Goal: Check status: Check status

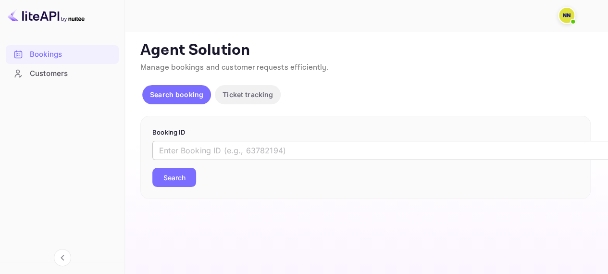
click at [255, 152] on input "text" at bounding box center [392, 150] width 481 height 19
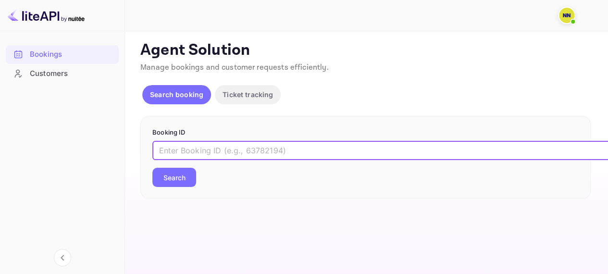
paste input "6821731"
type input "6821731"
click at [192, 173] on button "Search" at bounding box center [174, 177] width 44 height 19
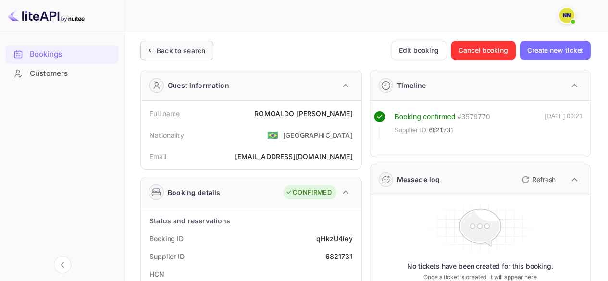
click at [179, 48] on div "Back to search" at bounding box center [181, 51] width 49 height 10
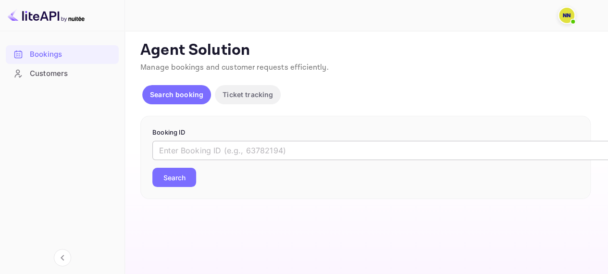
click at [187, 149] on input "text" at bounding box center [392, 150] width 481 height 19
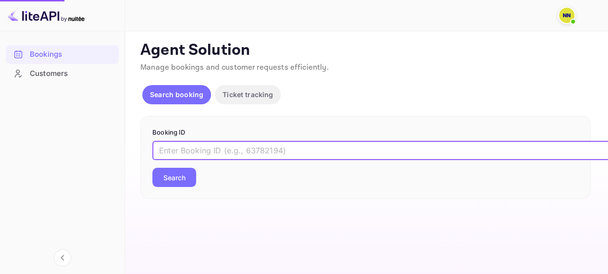
paste input "7418699"
type input "7418699"
click at [152, 168] on button "Search" at bounding box center [174, 177] width 44 height 19
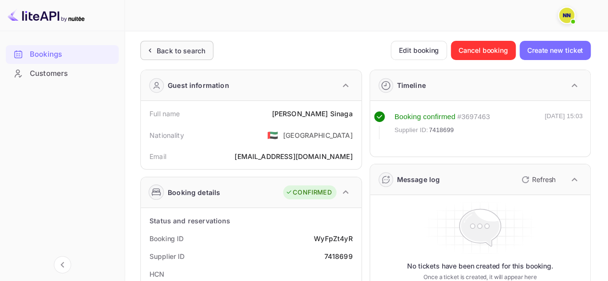
click at [154, 52] on icon at bounding box center [150, 51] width 10 height 10
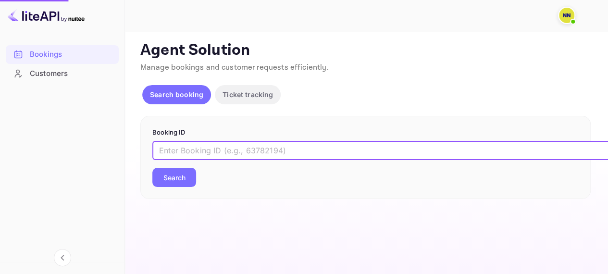
click at [193, 150] on input "text" at bounding box center [392, 150] width 481 height 19
paste input "8933056"
type input "8933056"
click at [152, 168] on button "Search" at bounding box center [174, 177] width 44 height 19
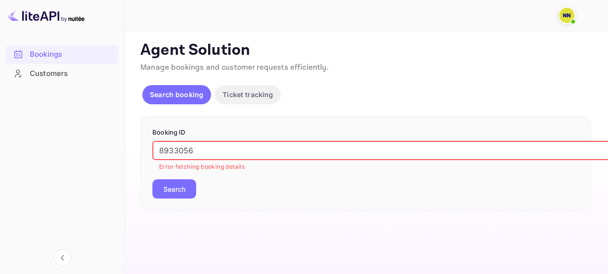
click at [161, 149] on input "8933056" at bounding box center [392, 150] width 481 height 19
click at [175, 149] on input "8933056" at bounding box center [392, 150] width 481 height 19
drag, startPoint x: 175, startPoint y: 149, endPoint x: 332, endPoint y: 144, distance: 156.3
click at [176, 149] on input "8933056" at bounding box center [392, 150] width 481 height 19
click at [152, 179] on button "Search" at bounding box center [174, 188] width 44 height 19
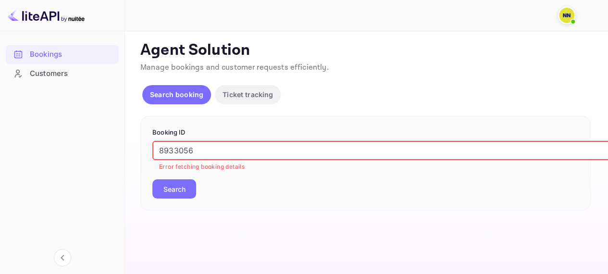
click at [183, 183] on button "Search" at bounding box center [174, 188] width 44 height 19
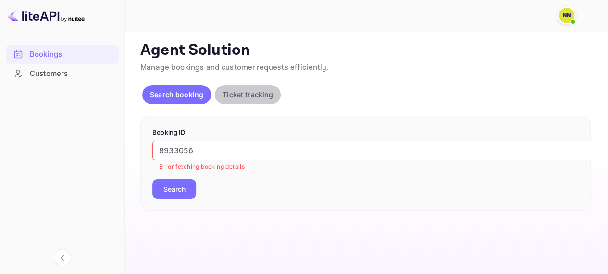
click at [247, 88] on button "Ticket tracking" at bounding box center [248, 94] width 66 height 19
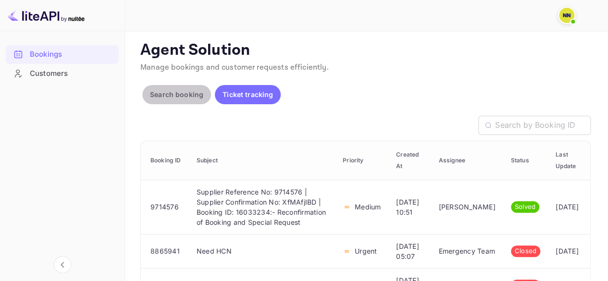
click at [190, 90] on p "Search booking" at bounding box center [176, 94] width 53 height 10
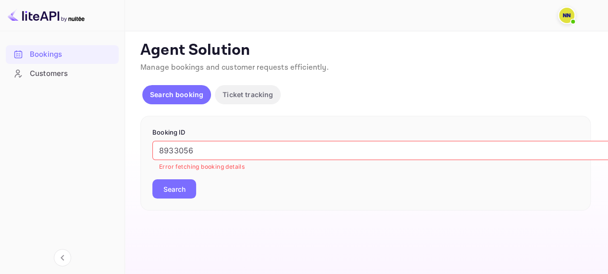
click at [182, 148] on input "8933056" at bounding box center [392, 150] width 481 height 19
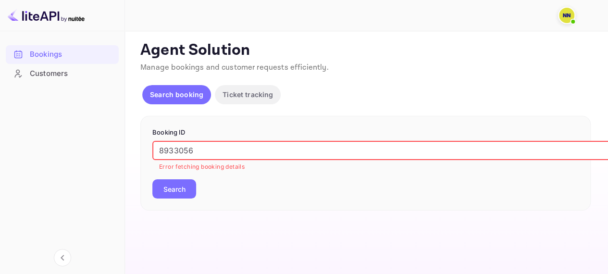
drag, startPoint x: 182, startPoint y: 148, endPoint x: 330, endPoint y: 152, distance: 148.1
click at [187, 148] on input "8933056" at bounding box center [392, 150] width 481 height 19
click at [152, 179] on button "Search" at bounding box center [174, 188] width 44 height 19
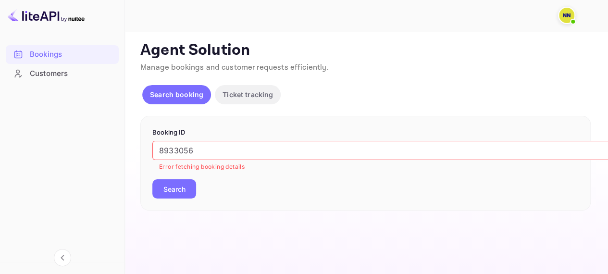
click at [330, 73] on div "Agent Solution Manage bookings and customer requests efficiently." at bounding box center [365, 59] width 450 height 37
